Goal: Task Accomplishment & Management: Manage account settings

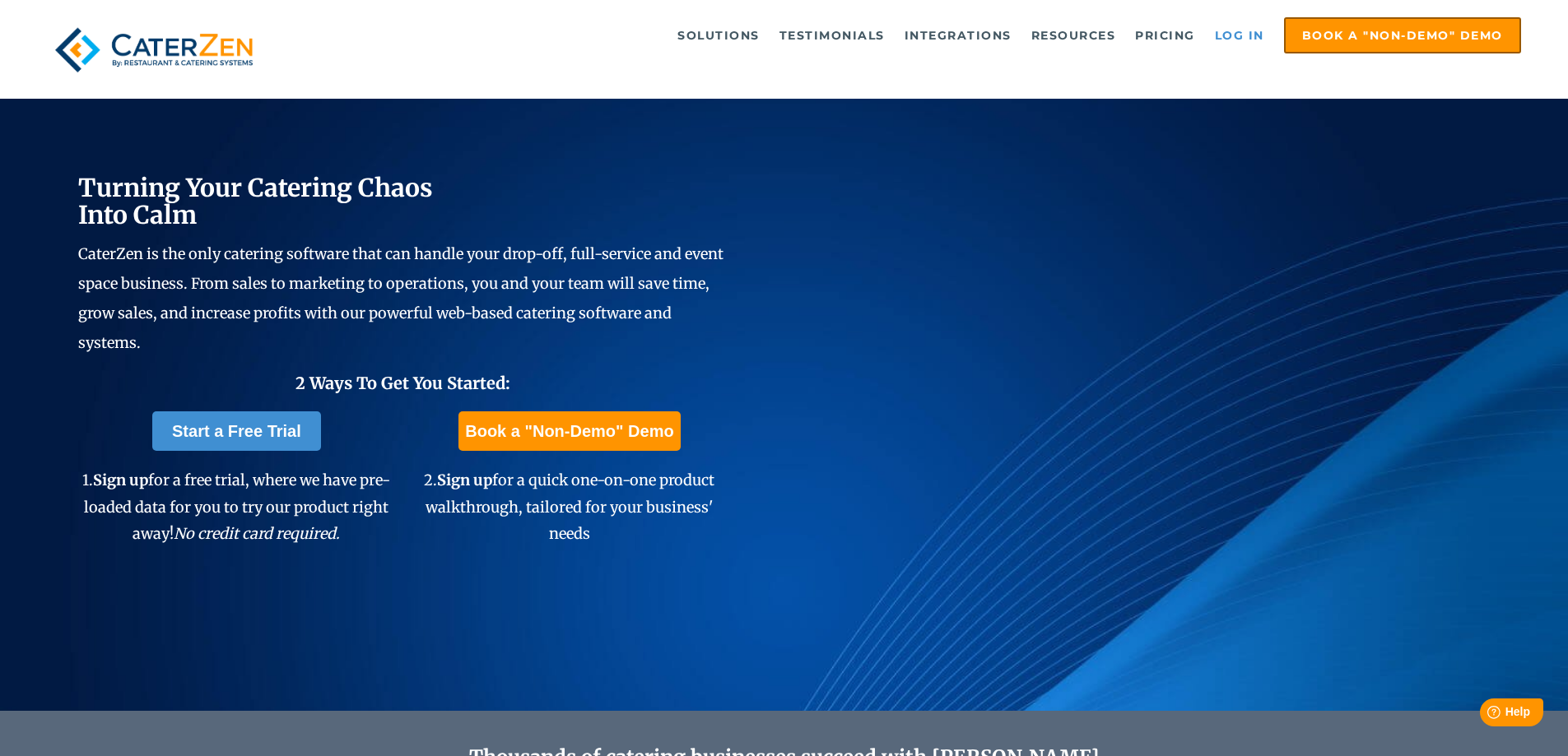
click at [1244, 37] on link "Log in" at bounding box center [1240, 35] width 65 height 33
click at [1232, 46] on link "Log in" at bounding box center [1240, 35] width 65 height 33
click at [1244, 42] on link "Log in" at bounding box center [1240, 35] width 65 height 33
